Goal: Task Accomplishment & Management: Manage account settings

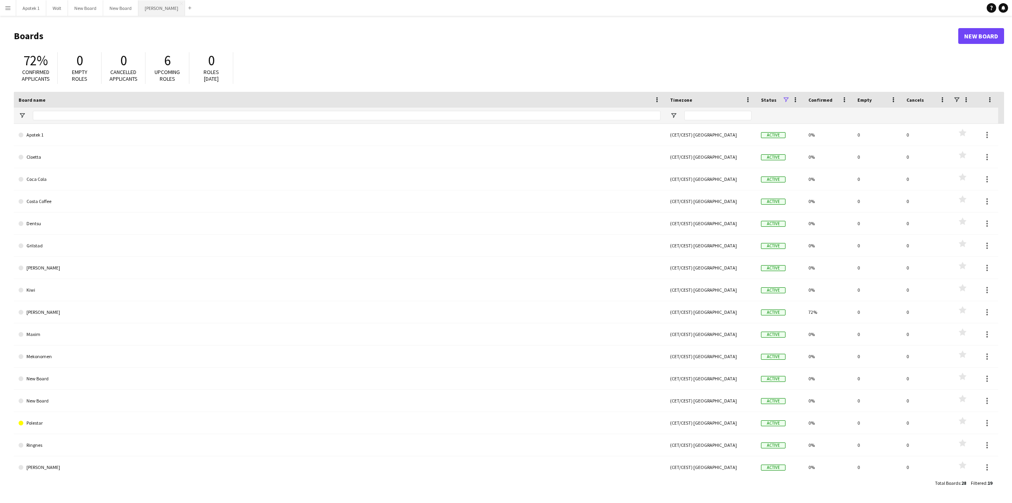
click at [146, 6] on button "[PERSON_NAME] Close" at bounding box center [161, 7] width 47 height 15
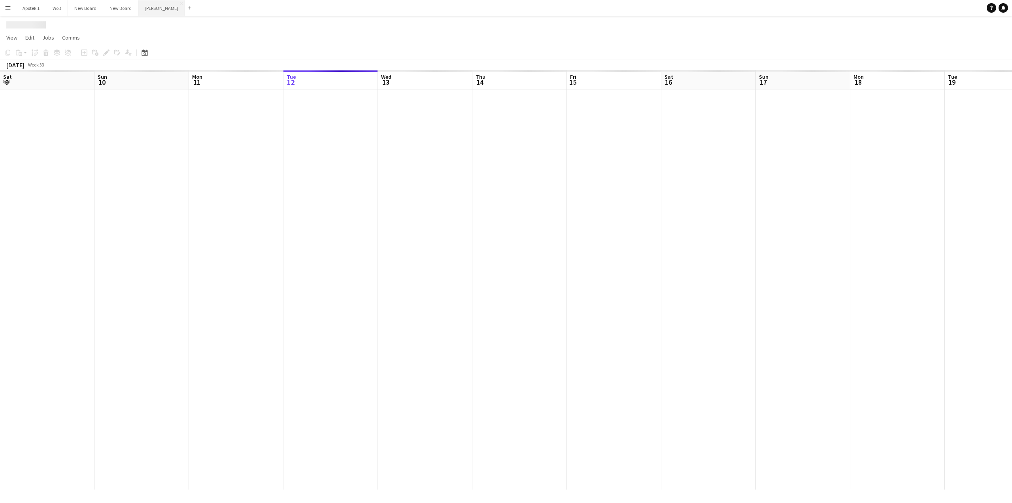
scroll to position [0, 189]
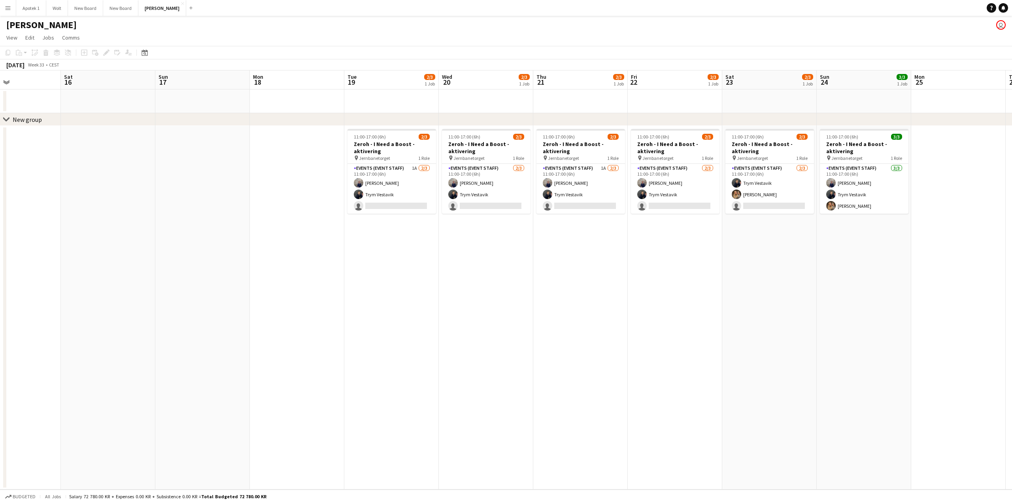
drag, startPoint x: 607, startPoint y: 385, endPoint x: 237, endPoint y: 391, distance: 370.2
click at [237, 391] on app-calendar-viewport "Tue 12 Wed 13 Thu 14 Fri 15 Sat 16 Sun 17 Mon 18 Tue 19 2/3 1 Job Wed 20 2/3 1 …" at bounding box center [506, 279] width 1012 height 419
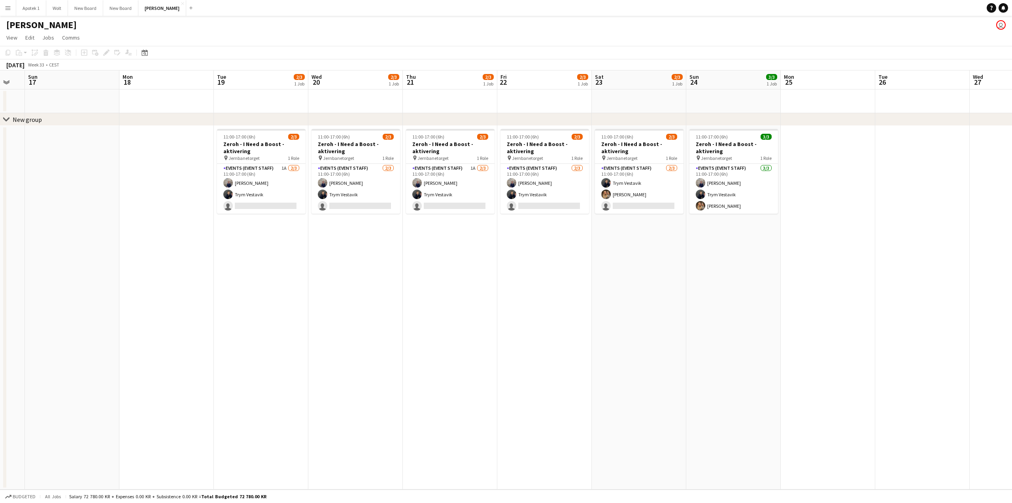
scroll to position [0, 259]
drag, startPoint x: 539, startPoint y: 377, endPoint x: 371, endPoint y: 376, distance: 167.7
click at [371, 376] on app-calendar-viewport "Thu 14 Fri 15 Sat 16 Sun 17 Mon 18 Tue 19 2/3 1 Job Wed 20 2/3 1 Job Thu 21 2/3…" at bounding box center [506, 279] width 1012 height 419
click at [275, 168] on app-card-role "Events (Event Staff) 1A [DATE] 11:00-17:00 (6h) [PERSON_NAME] Trym Vestavik sin…" at bounding box center [261, 189] width 89 height 50
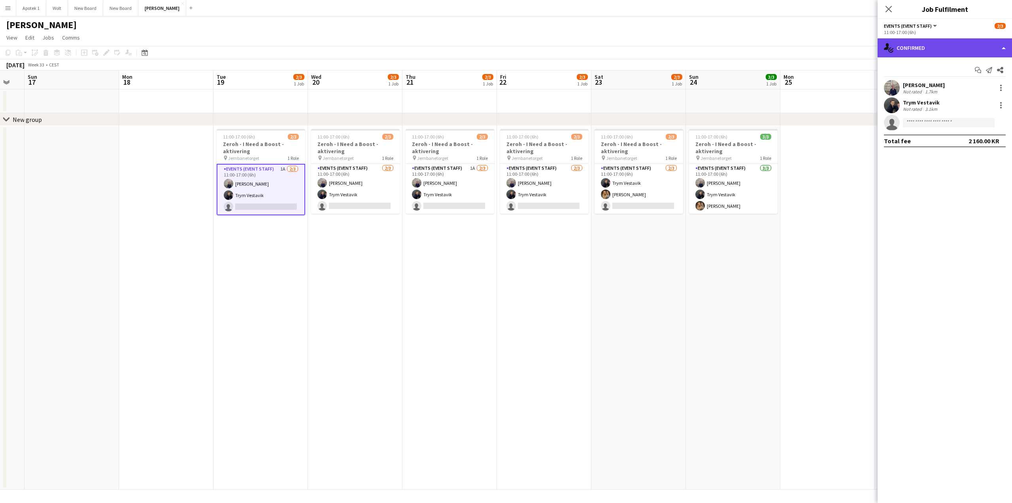
click at [1008, 47] on div "single-neutral-actions-check-2 Confirmed" at bounding box center [945, 47] width 134 height 19
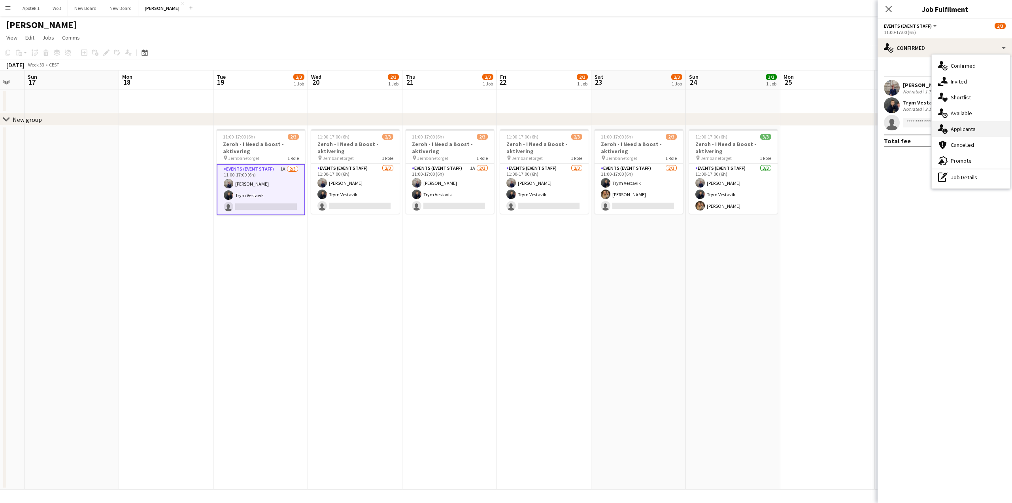
click at [958, 129] on div "single-neutral-actions-information Applicants" at bounding box center [971, 129] width 78 height 16
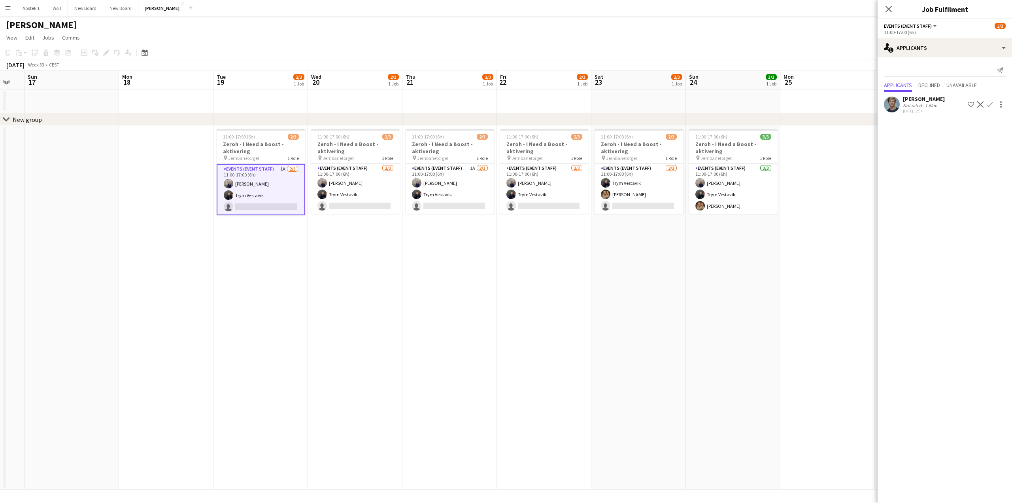
click at [992, 105] on app-icon "Confirm" at bounding box center [990, 104] width 6 height 6
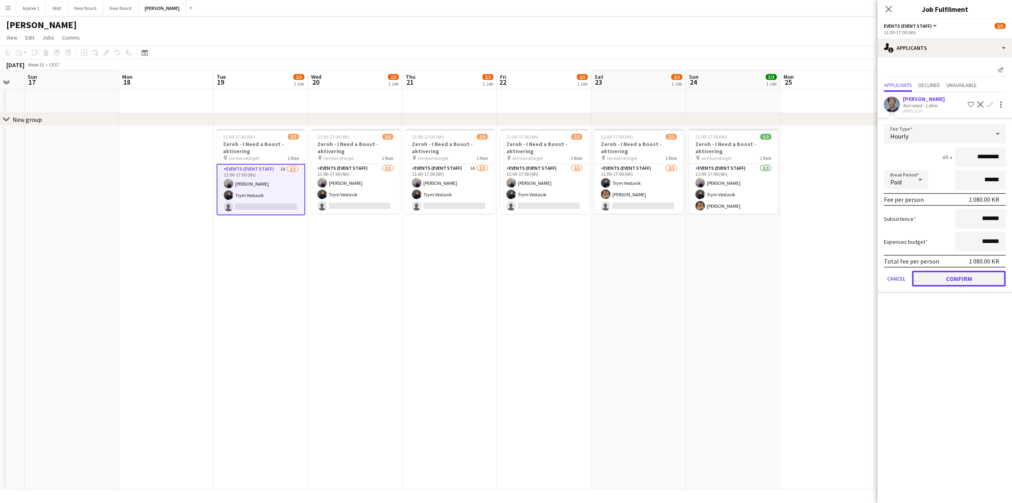
click at [962, 279] on button "Confirm" at bounding box center [959, 279] width 94 height 16
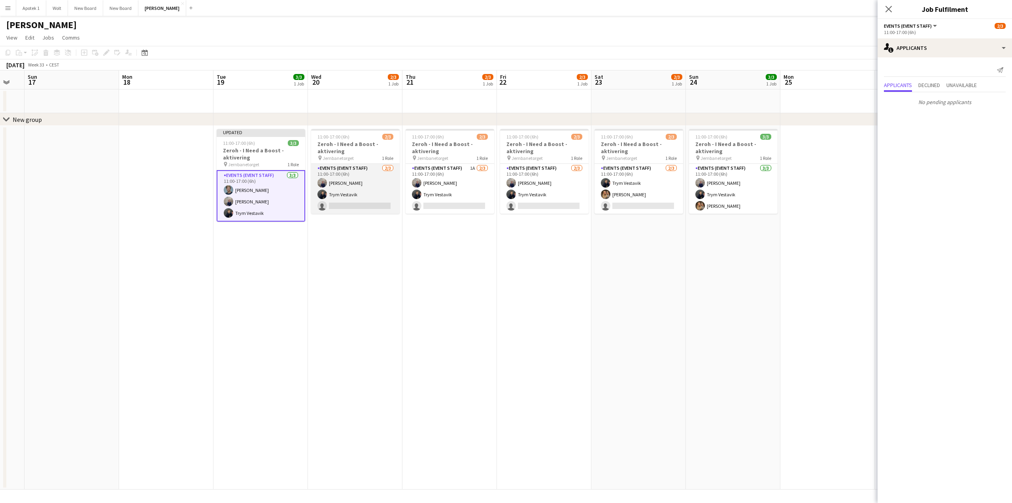
click at [380, 188] on app-card-role "Events (Event Staff) [DATE] 11:00-17:00 (6h) [PERSON_NAME] Trym Vestavik single…" at bounding box center [355, 189] width 89 height 50
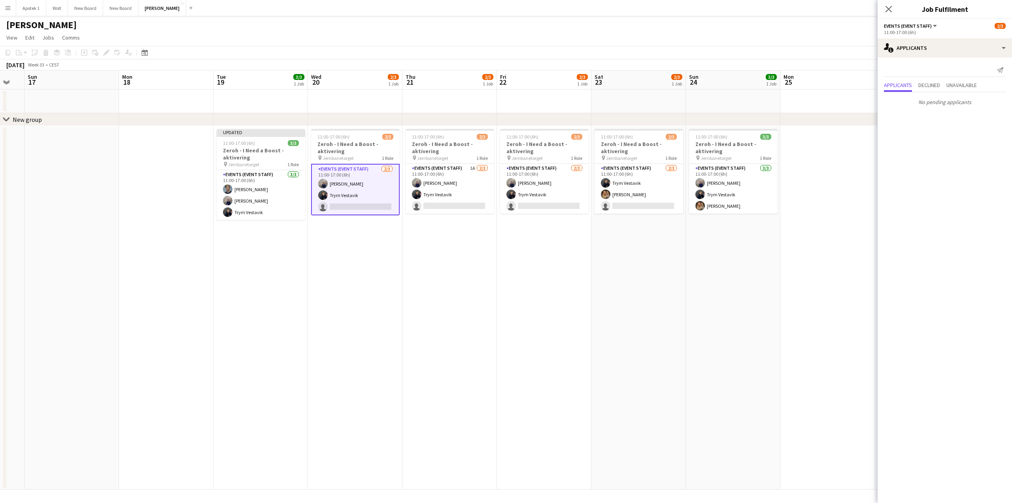
click at [369, 185] on app-card-role "Events (Event Staff) [DATE] 11:00-17:00 (6h) [PERSON_NAME] Trym Vestavik single…" at bounding box center [355, 189] width 89 height 51
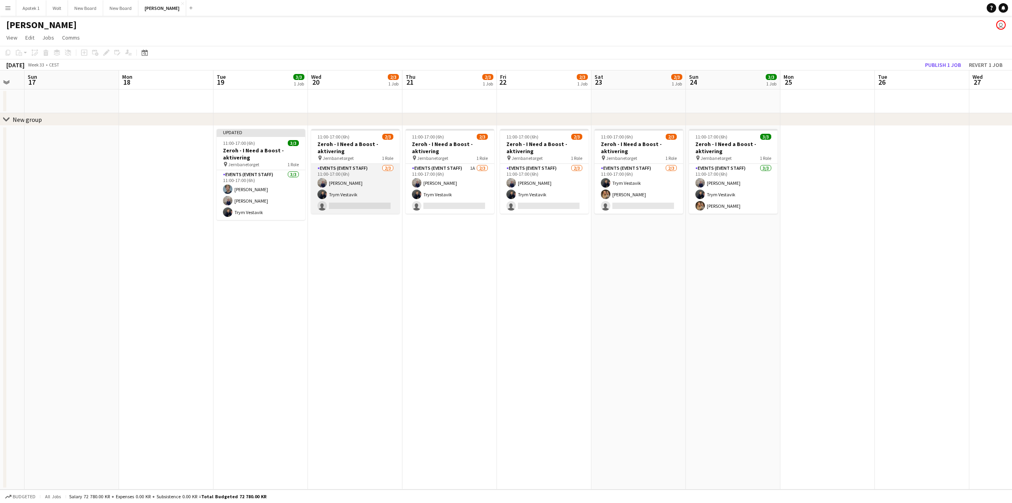
click at [369, 185] on app-card-role "Events (Event Staff) [DATE] 11:00-17:00 (6h) [PERSON_NAME] Trym Vestavik single…" at bounding box center [355, 189] width 89 height 50
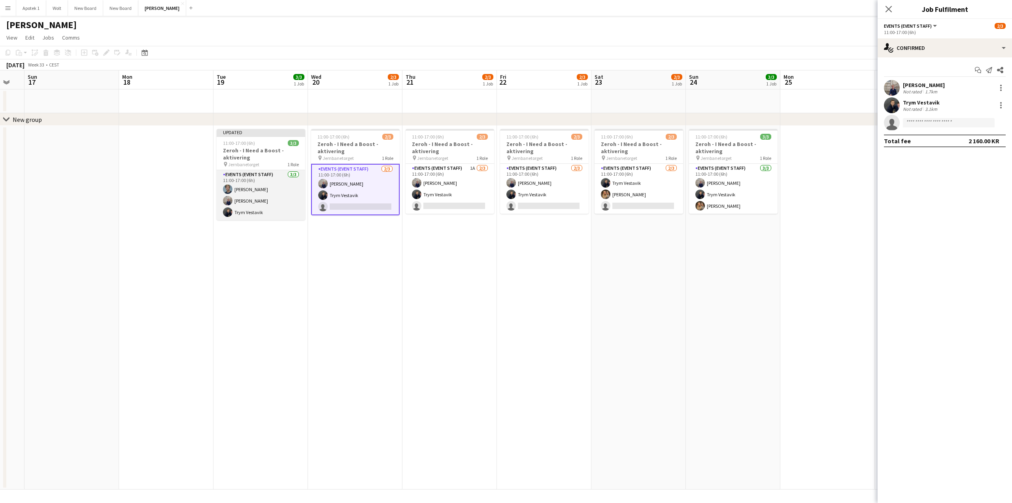
click at [274, 206] on app-card-role "Events (Event Staff) [DATE] 11:00-17:00 (6h) [PERSON_NAME] [PERSON_NAME]" at bounding box center [261, 195] width 89 height 50
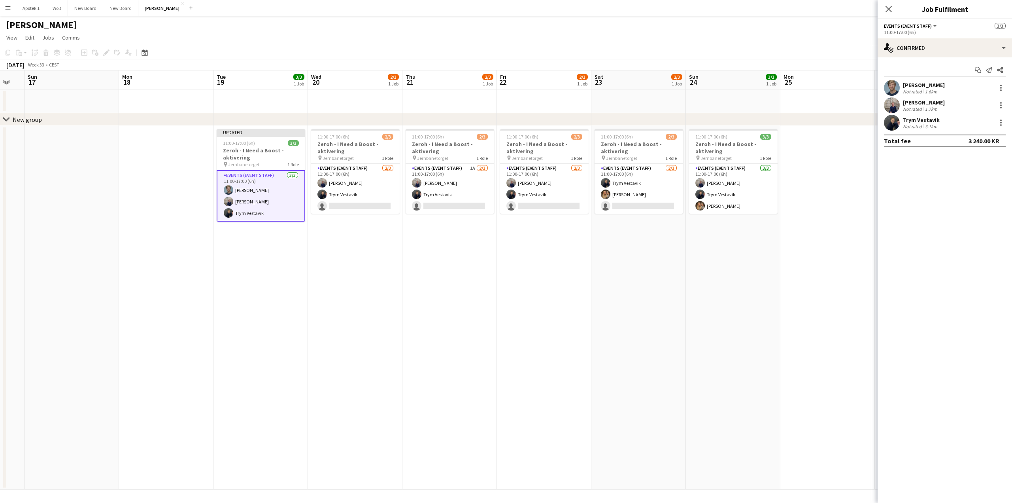
click at [867, 208] on app-date-cell at bounding box center [828, 307] width 95 height 363
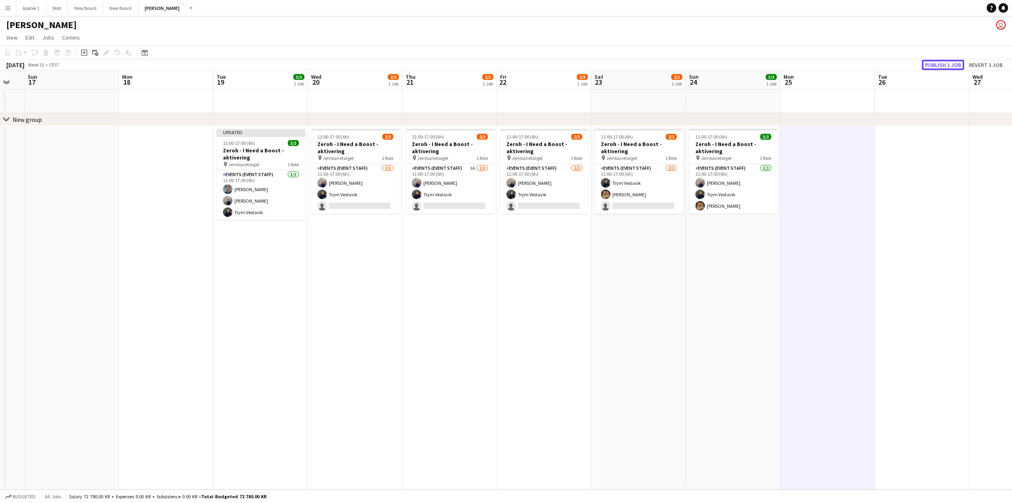
click at [939, 63] on button "Publish 1 job" at bounding box center [943, 65] width 42 height 10
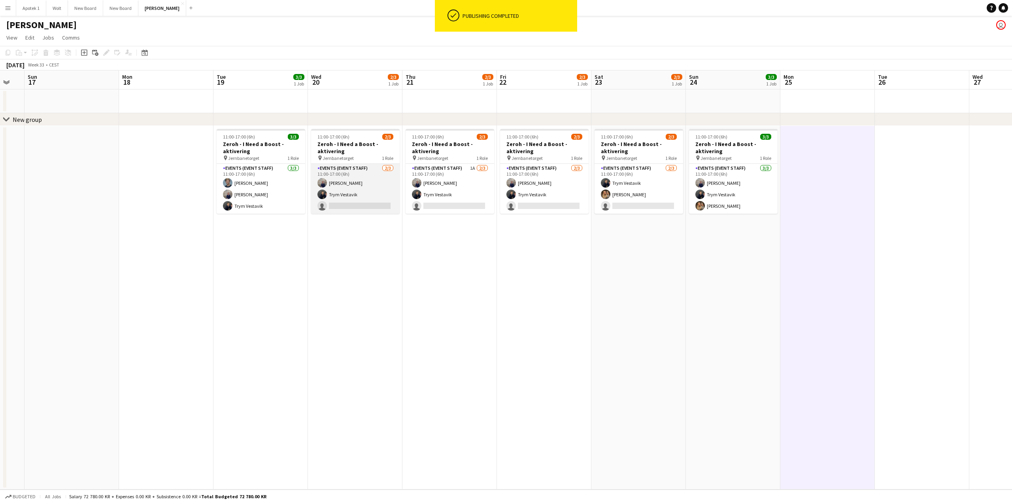
click at [379, 188] on app-card-role "Events (Event Staff) [DATE] 11:00-17:00 (6h) [PERSON_NAME] Trym Vestavik single…" at bounding box center [355, 189] width 89 height 50
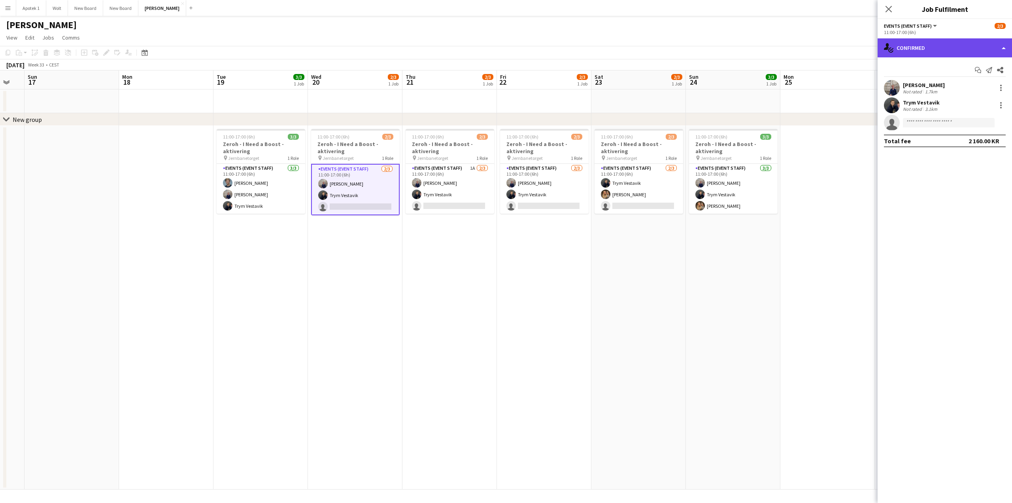
click at [1007, 46] on div "single-neutral-actions-check-2 Confirmed" at bounding box center [945, 47] width 134 height 19
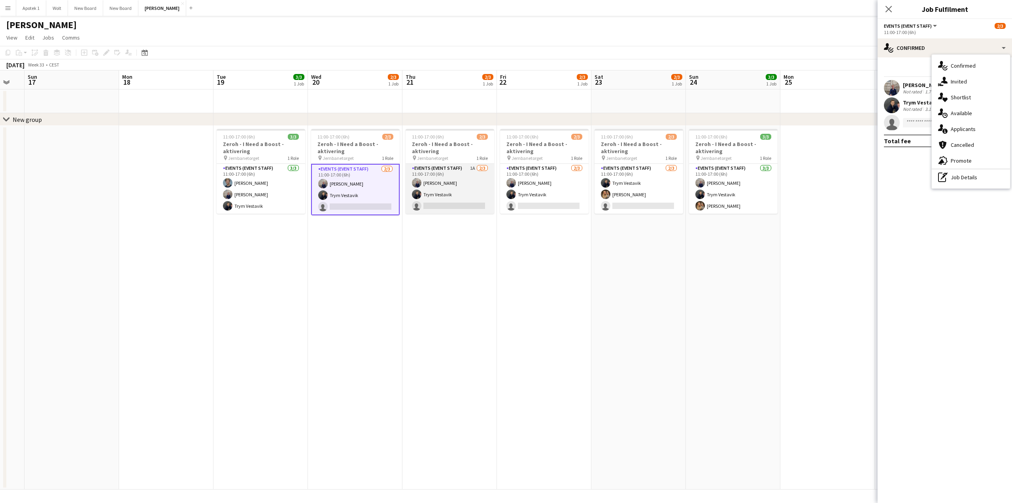
click at [489, 186] on app-card-role "Events (Event Staff) 1A [DATE] 11:00-17:00 (6h) [PERSON_NAME] Trym Vestavik sin…" at bounding box center [450, 189] width 89 height 50
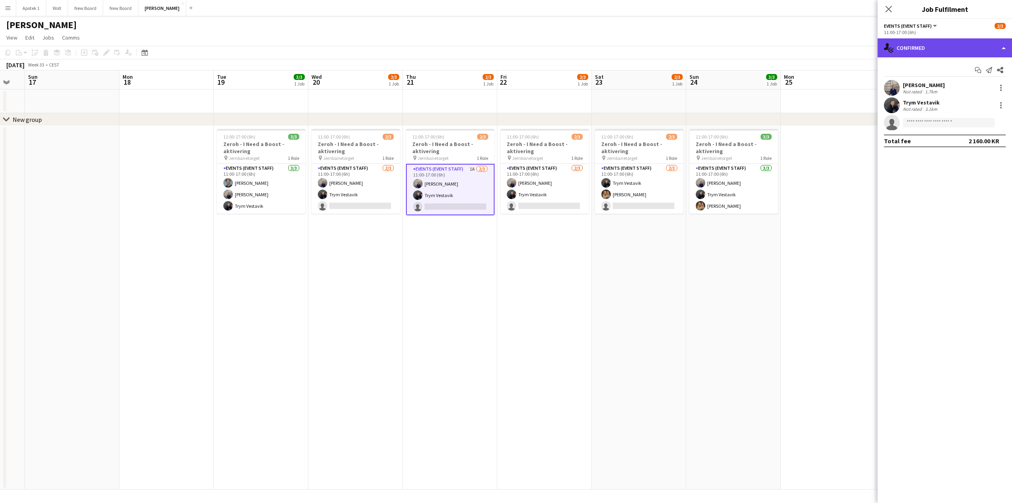
click at [1000, 46] on div "single-neutral-actions-check-2 Confirmed" at bounding box center [945, 47] width 134 height 19
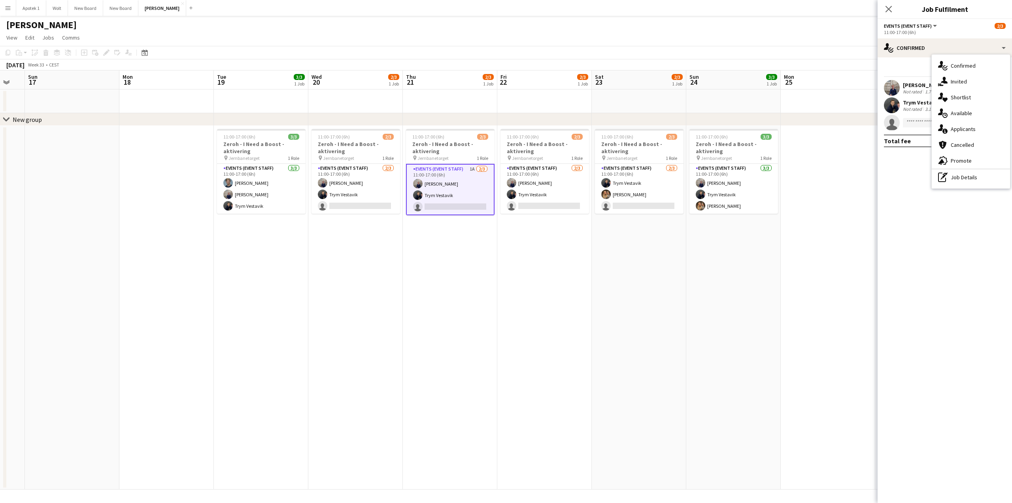
click at [964, 125] on div "single-neutral-actions-information Applicants" at bounding box center [971, 129] width 78 height 16
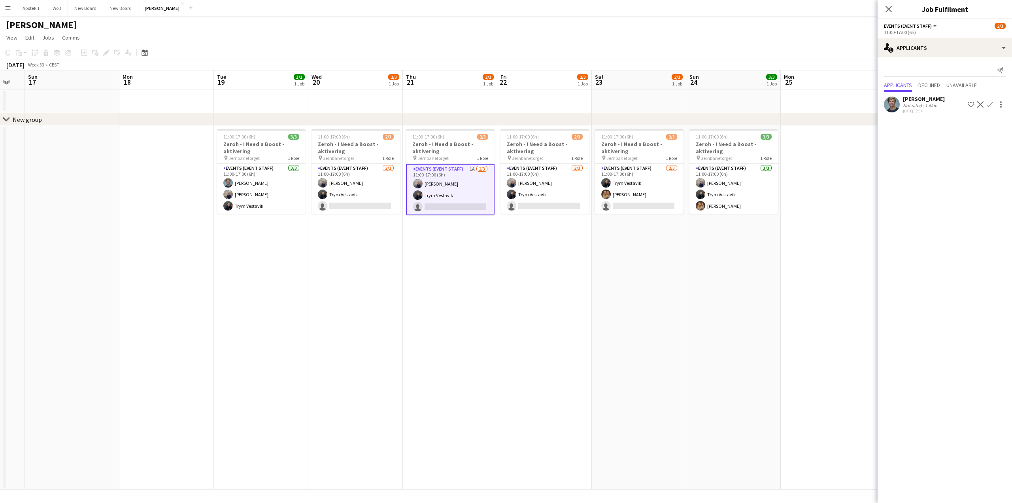
click at [991, 102] on app-icon "Confirm" at bounding box center [990, 104] width 6 height 6
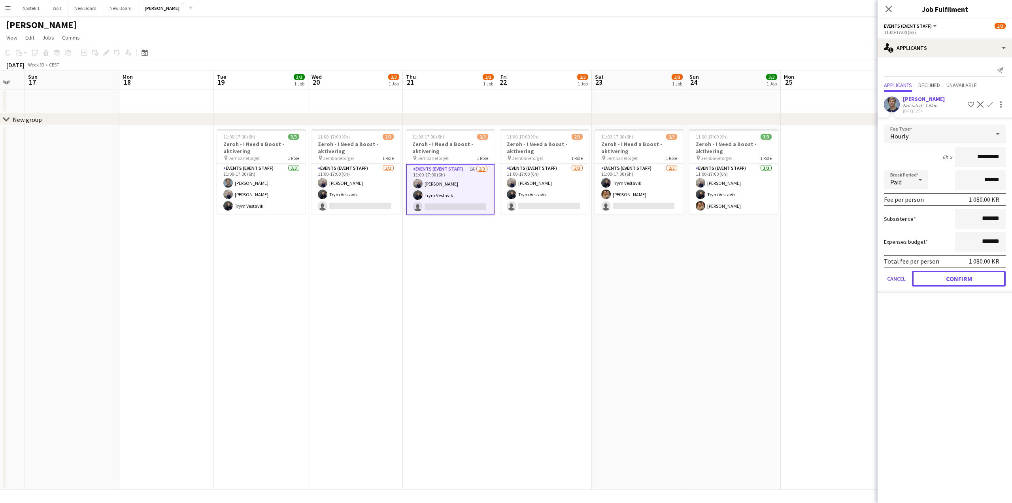
click at [973, 277] on button "Confirm" at bounding box center [959, 279] width 94 height 16
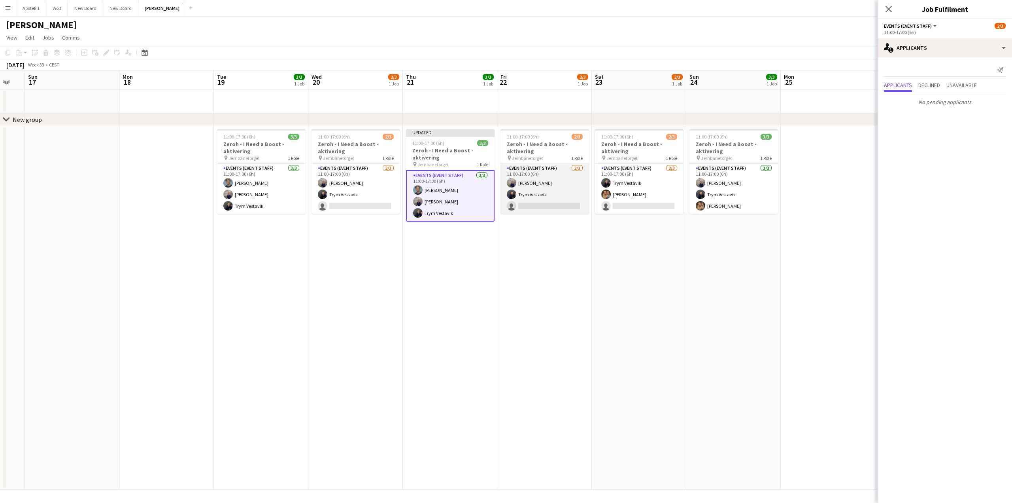
click at [564, 185] on app-card-role "Events (Event Staff) [DATE] 11:00-17:00 (6h) [PERSON_NAME] Trym Vestavik single…" at bounding box center [545, 189] width 89 height 50
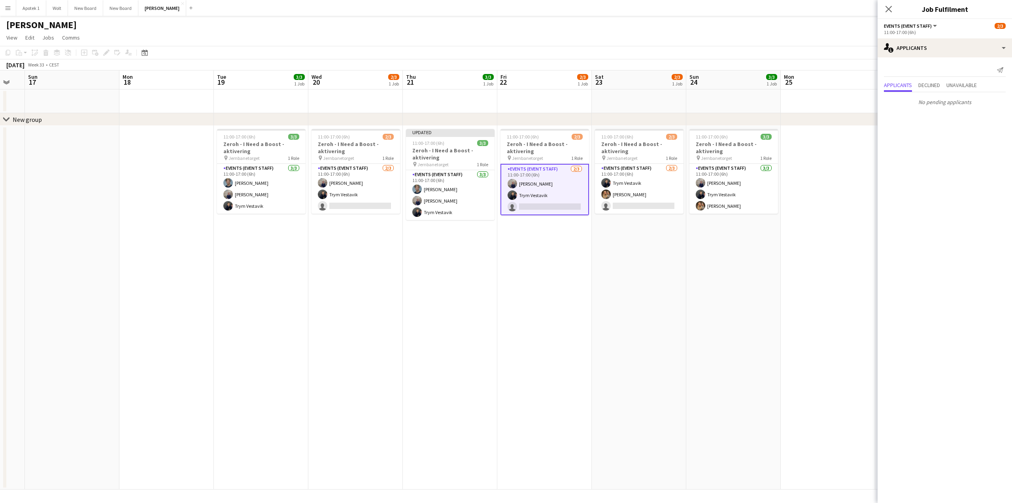
click at [813, 272] on app-date-cell at bounding box center [828, 307] width 95 height 363
